Goal: Information Seeking & Learning: Learn about a topic

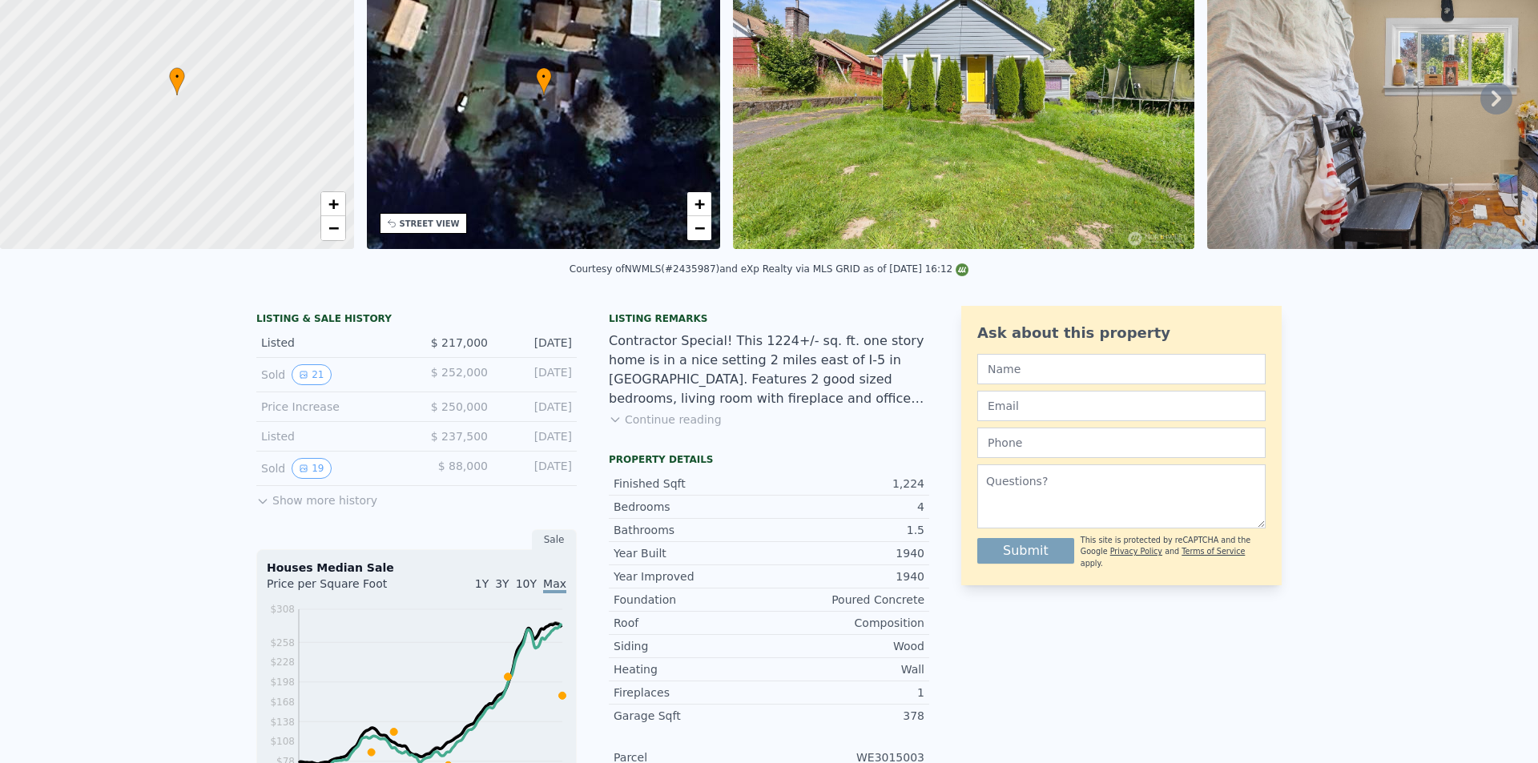
scroll to position [6, 0]
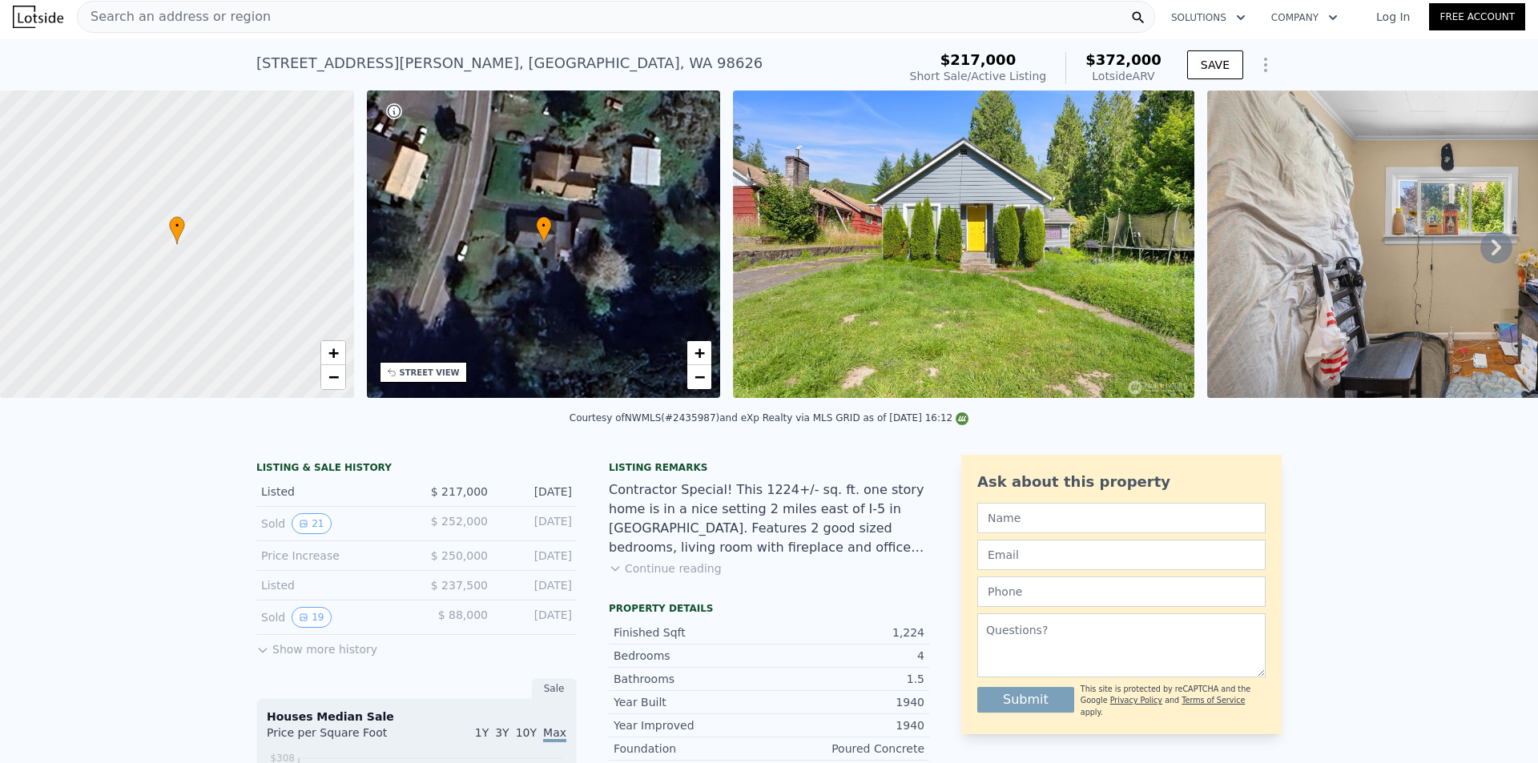
click at [660, 577] on button "Continue reading" at bounding box center [665, 569] width 113 height 16
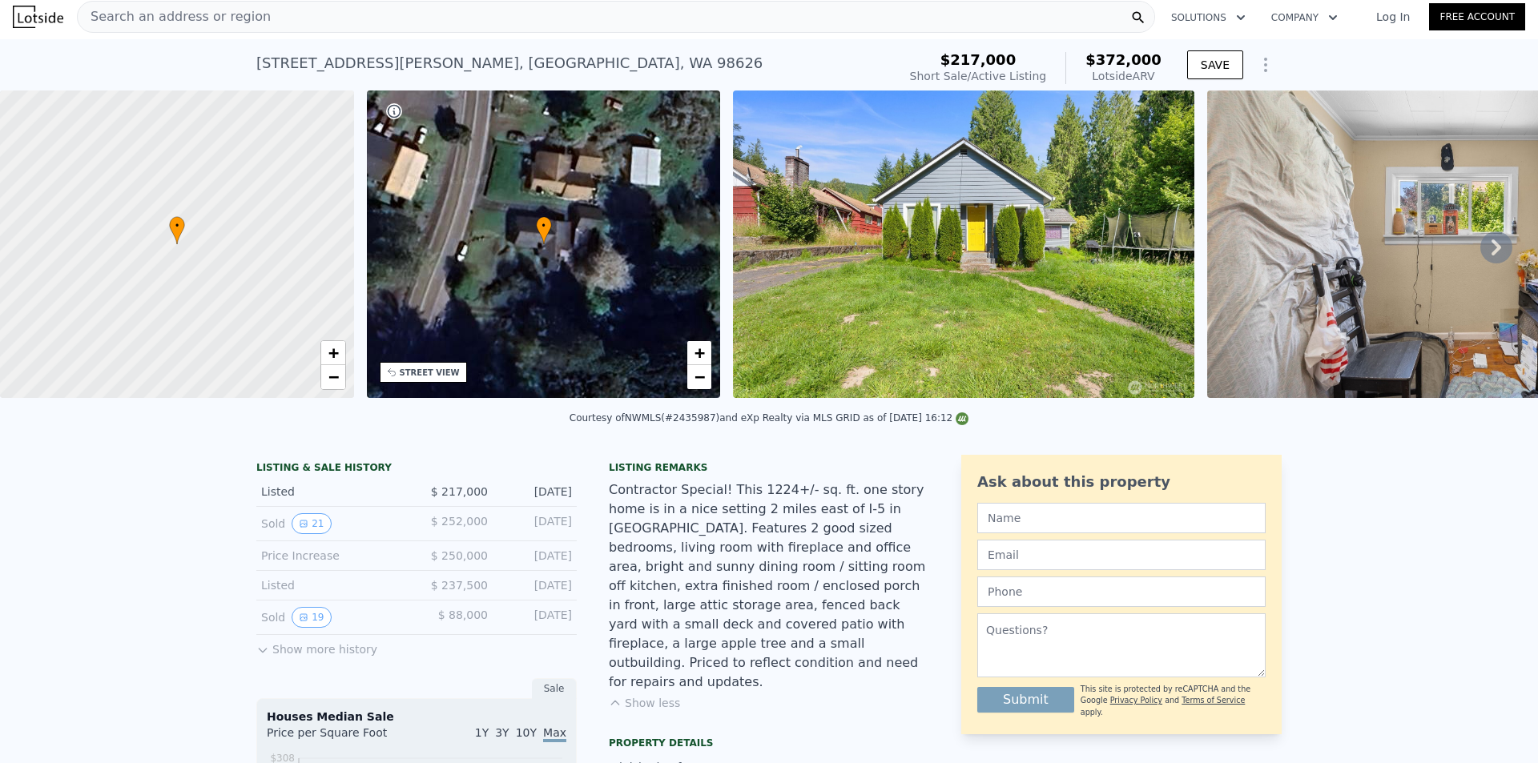
click at [1491, 251] on icon at bounding box center [1496, 247] width 10 height 16
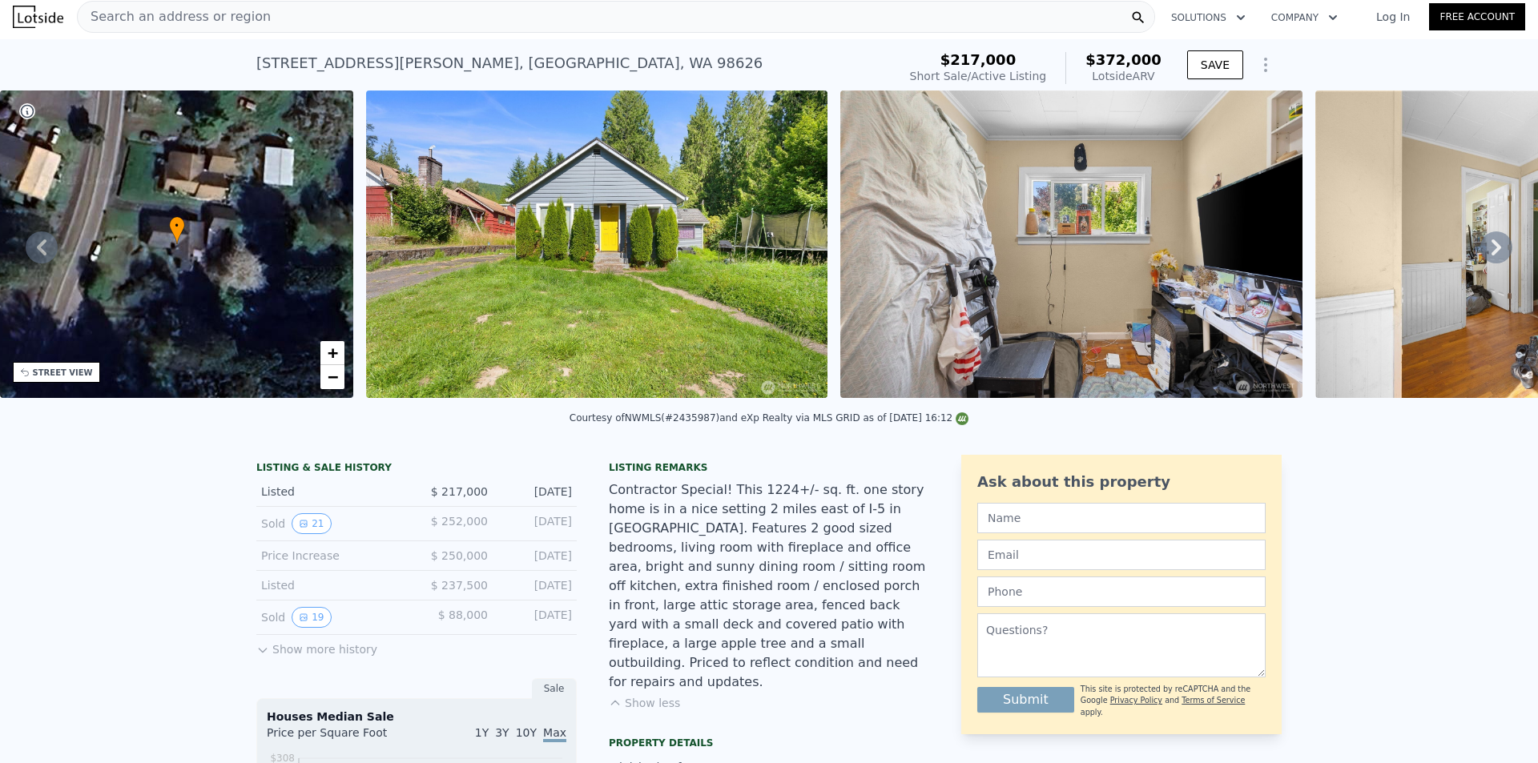
click at [1491, 251] on icon at bounding box center [1496, 247] width 10 height 16
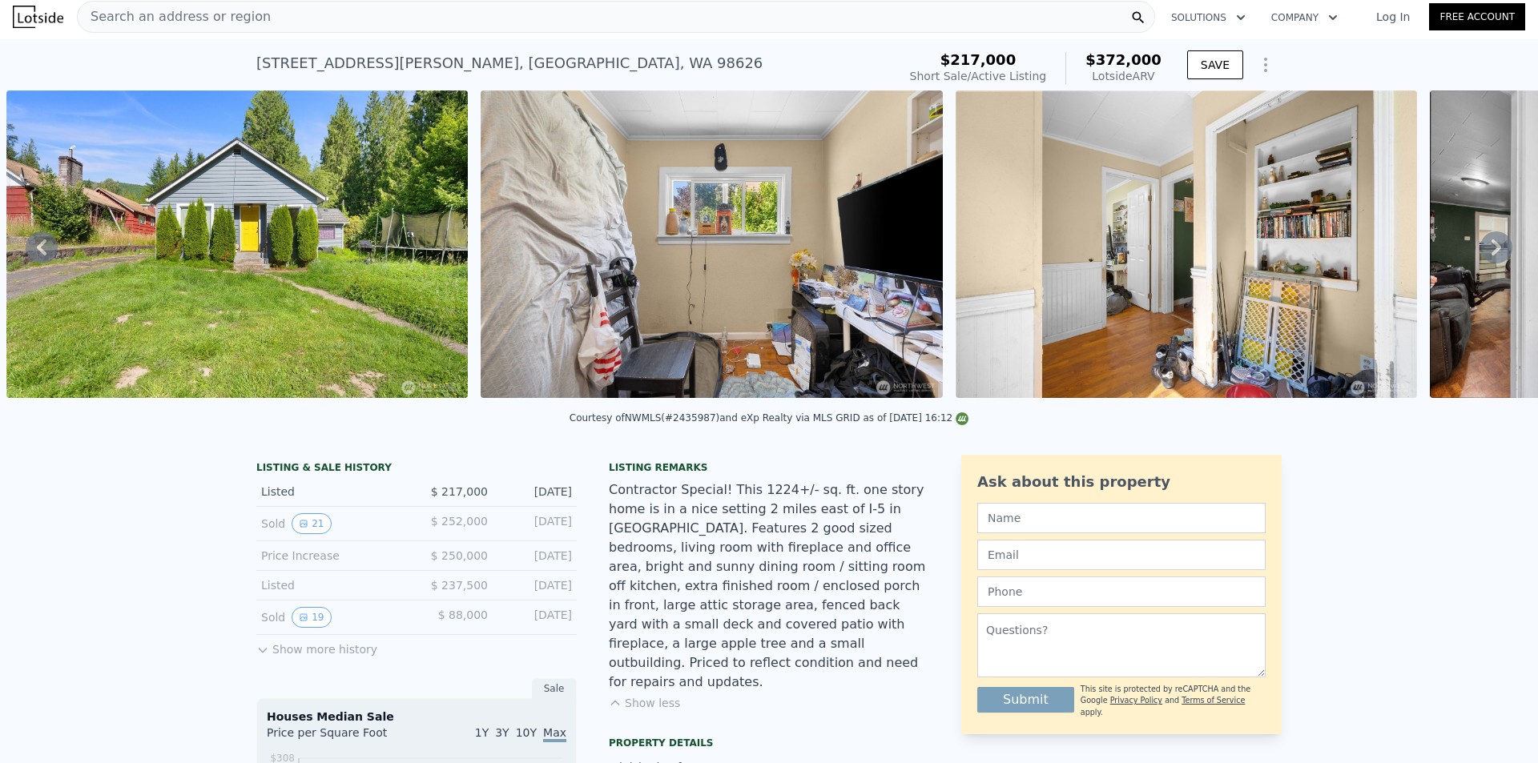
click at [1491, 251] on icon at bounding box center [1496, 247] width 10 height 16
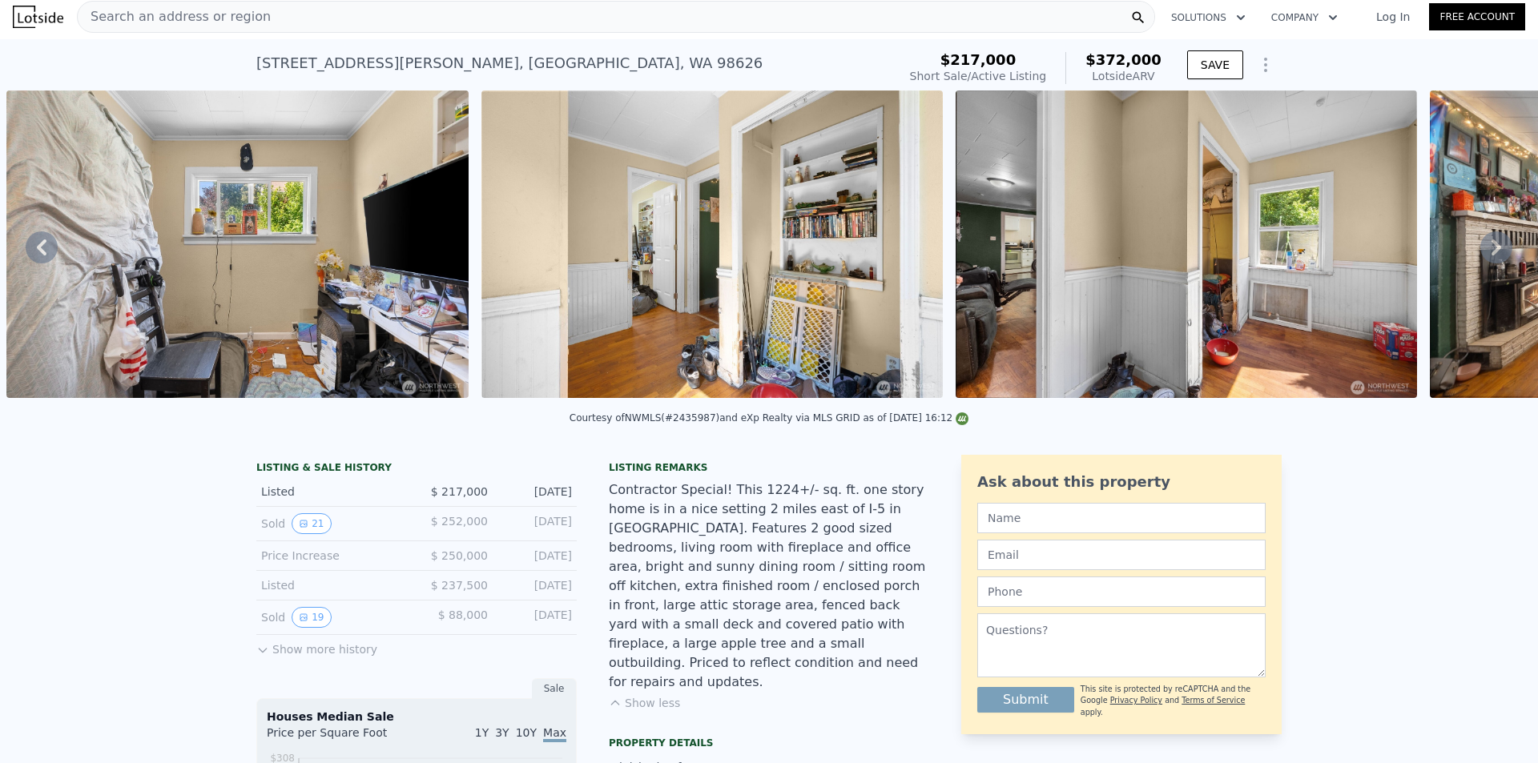
click at [1491, 251] on icon at bounding box center [1496, 247] width 10 height 16
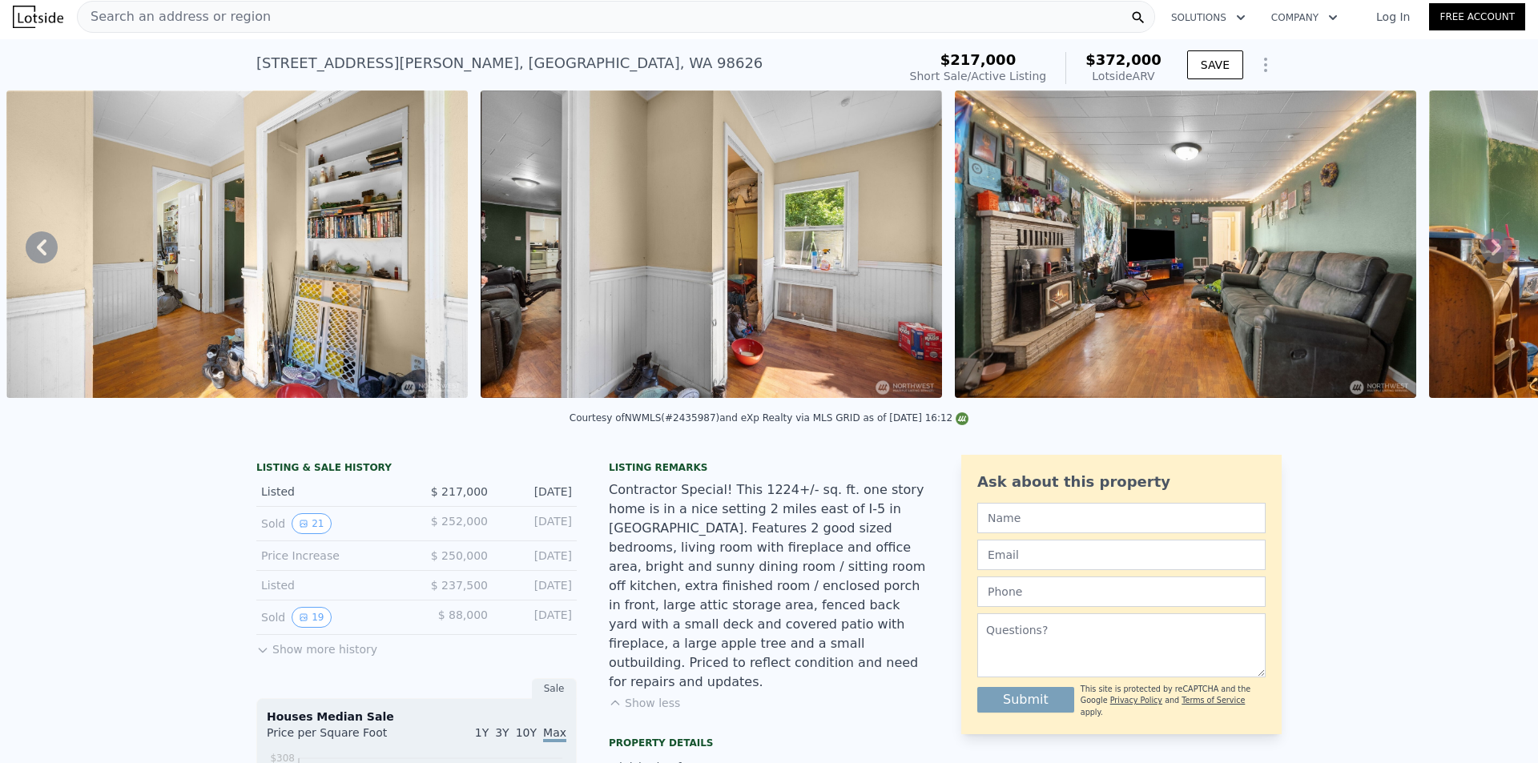
click at [1491, 251] on icon at bounding box center [1496, 247] width 10 height 16
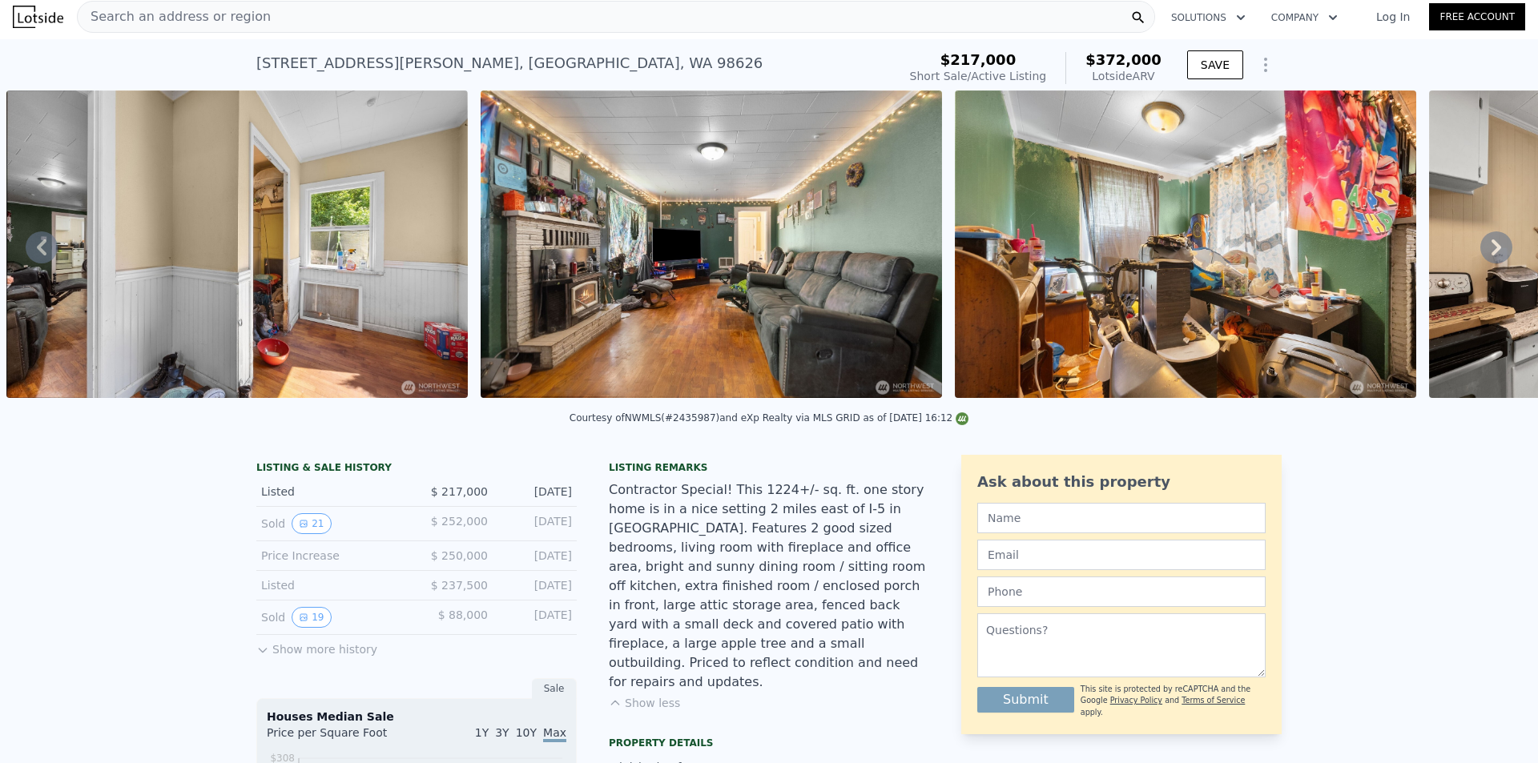
click at [1491, 251] on icon at bounding box center [1496, 247] width 10 height 16
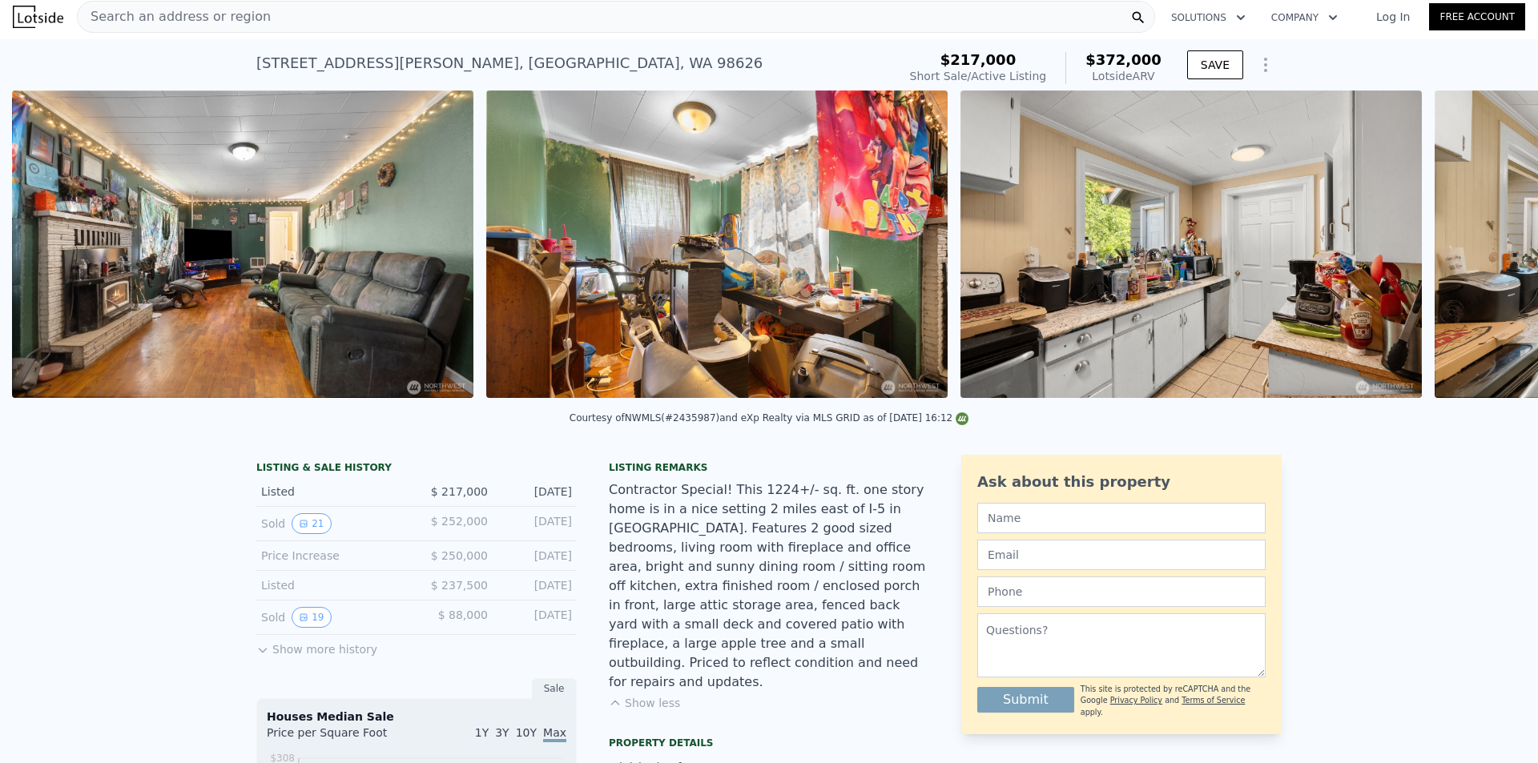
scroll to position [0, 2630]
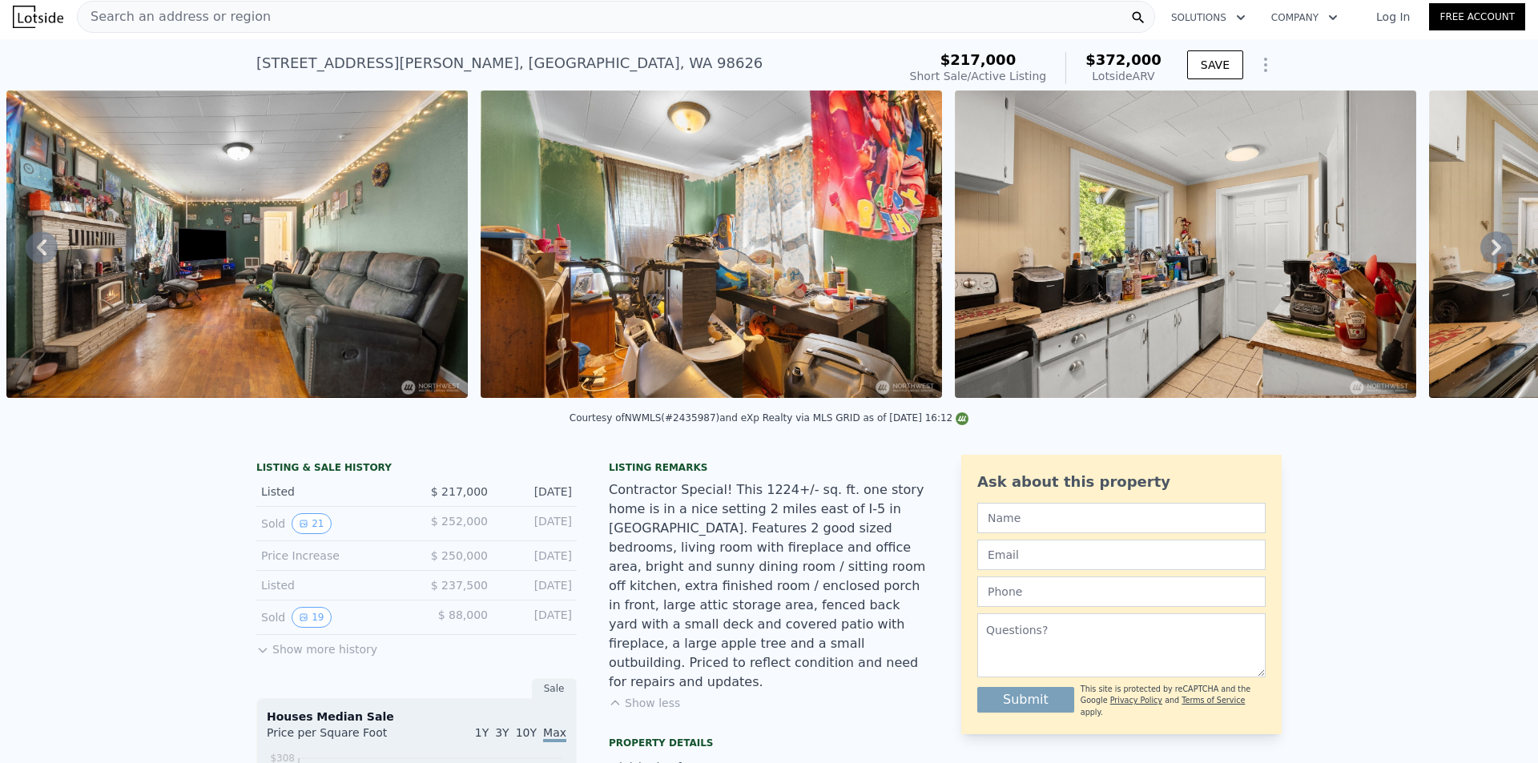
click at [1491, 251] on icon at bounding box center [1496, 247] width 10 height 16
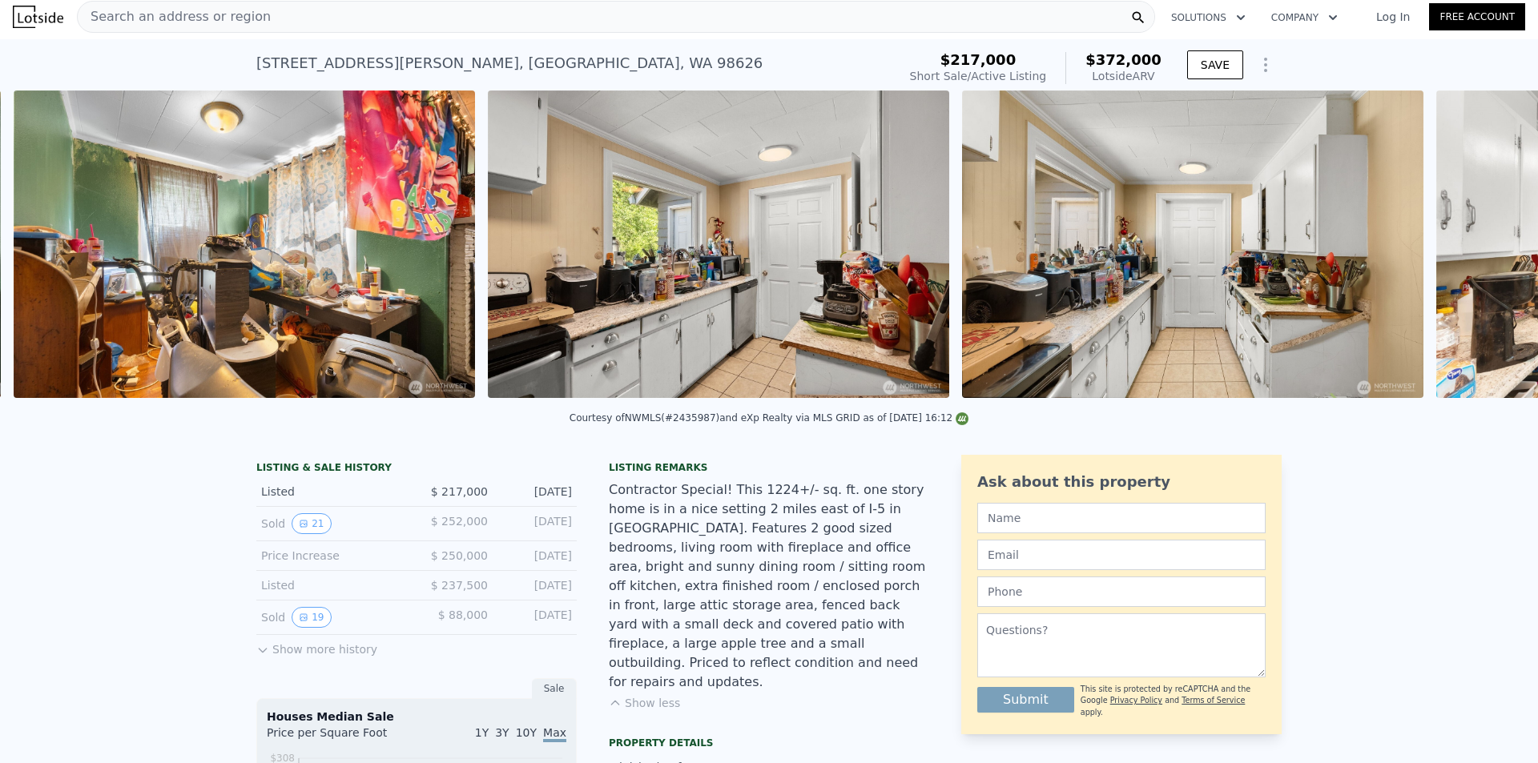
scroll to position [0, 3104]
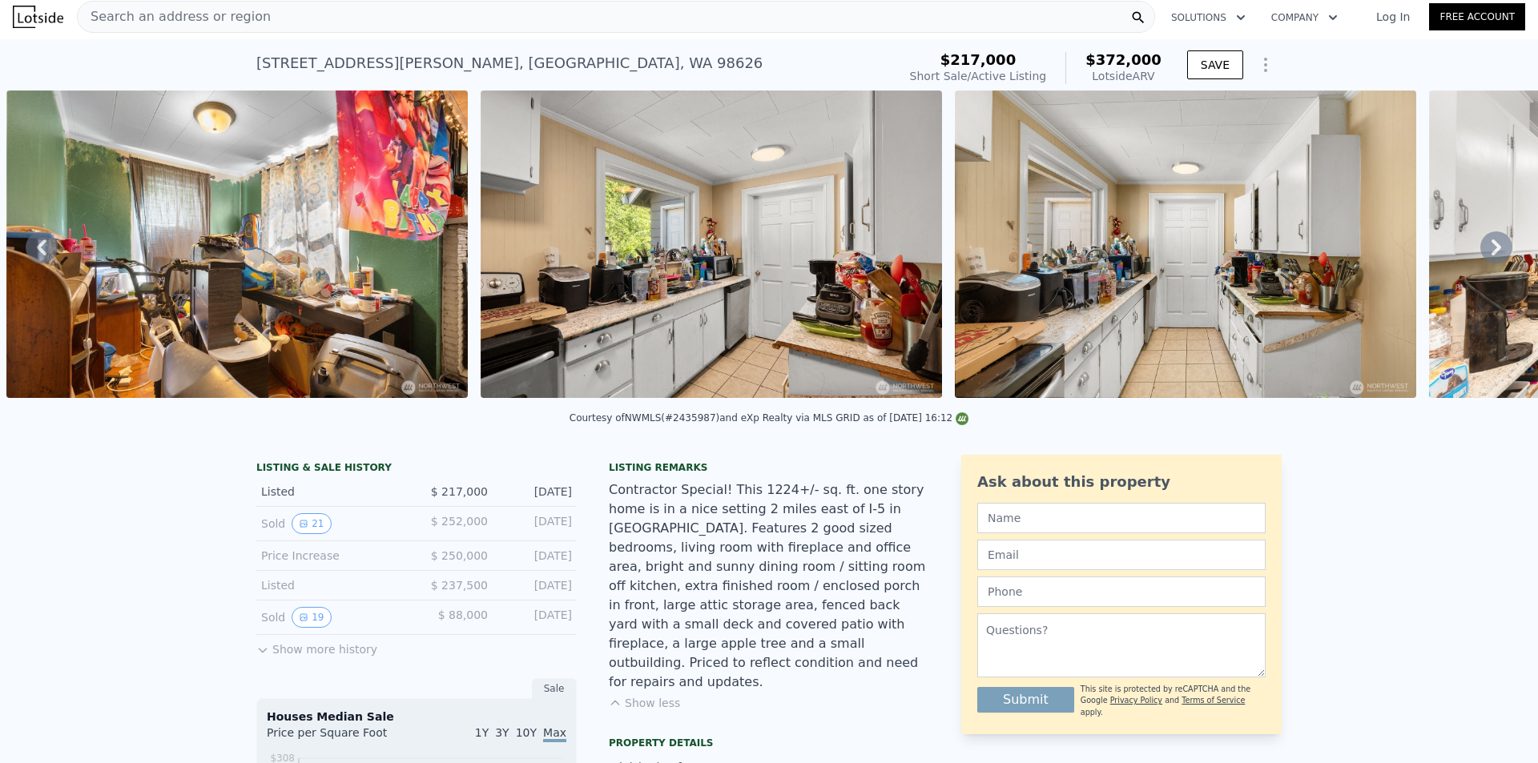
click at [1491, 251] on icon at bounding box center [1496, 247] width 10 height 16
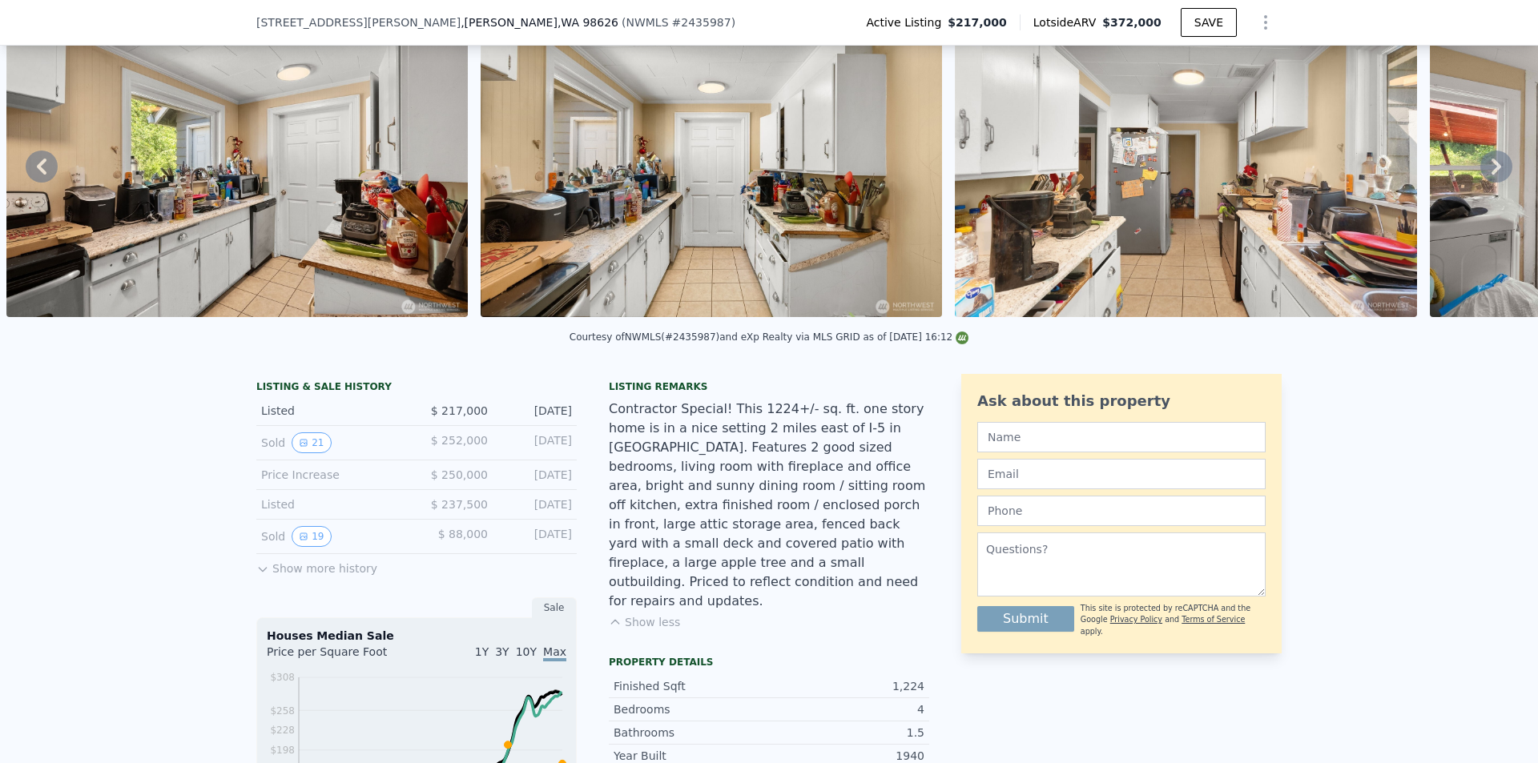
scroll to position [74, 0]
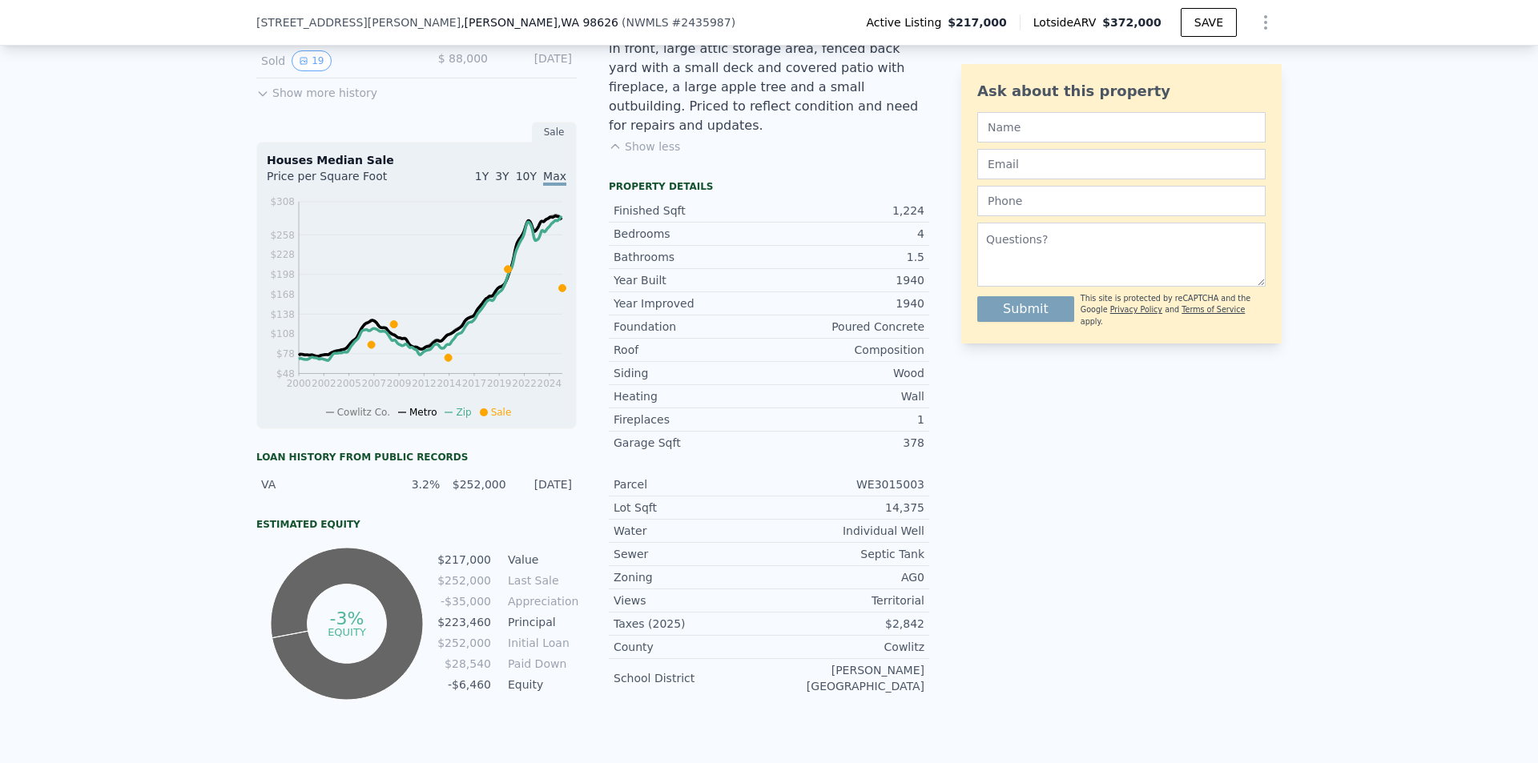
scroll to position [641, 0]
